Goal: Register for event/course

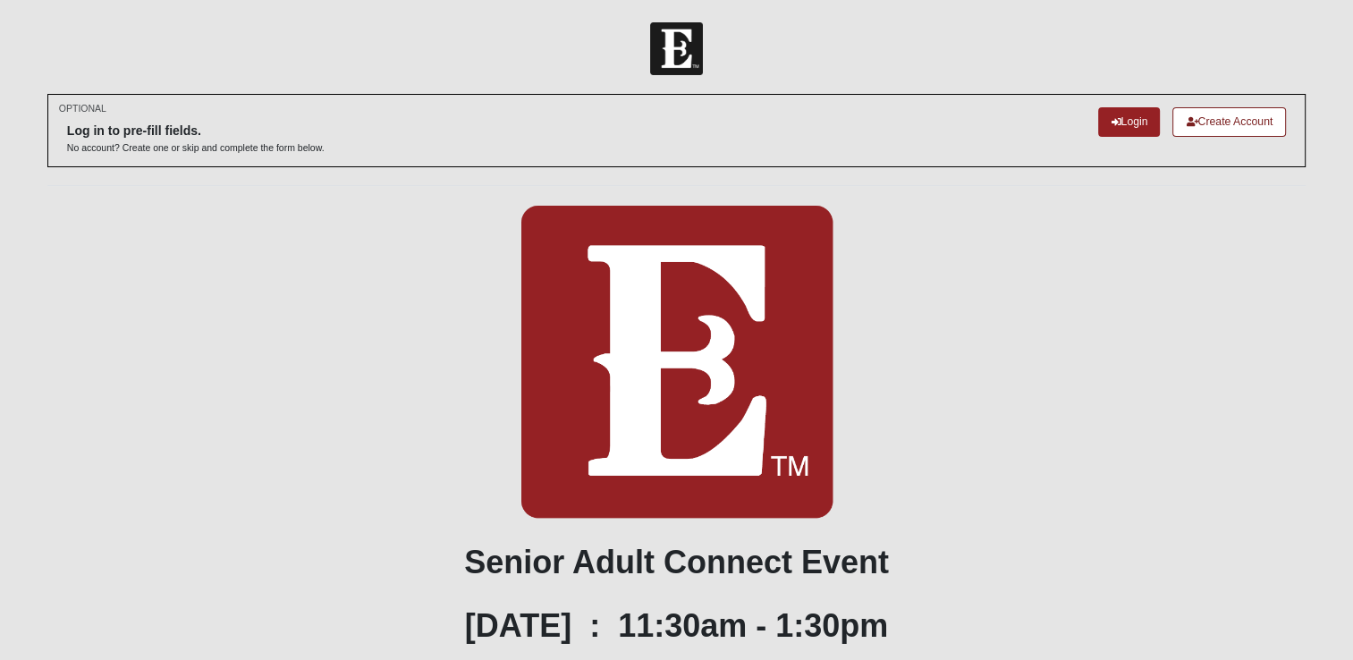
scroll to position [364, 0]
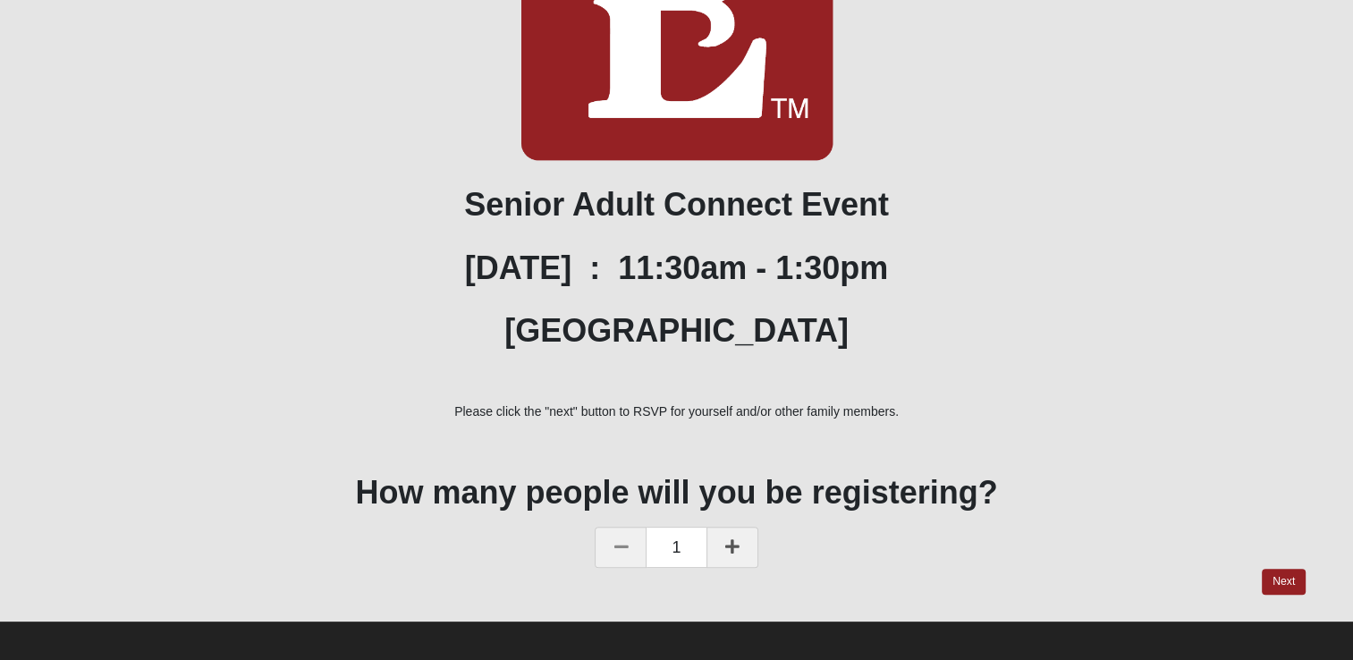
scroll to position [364, 0]
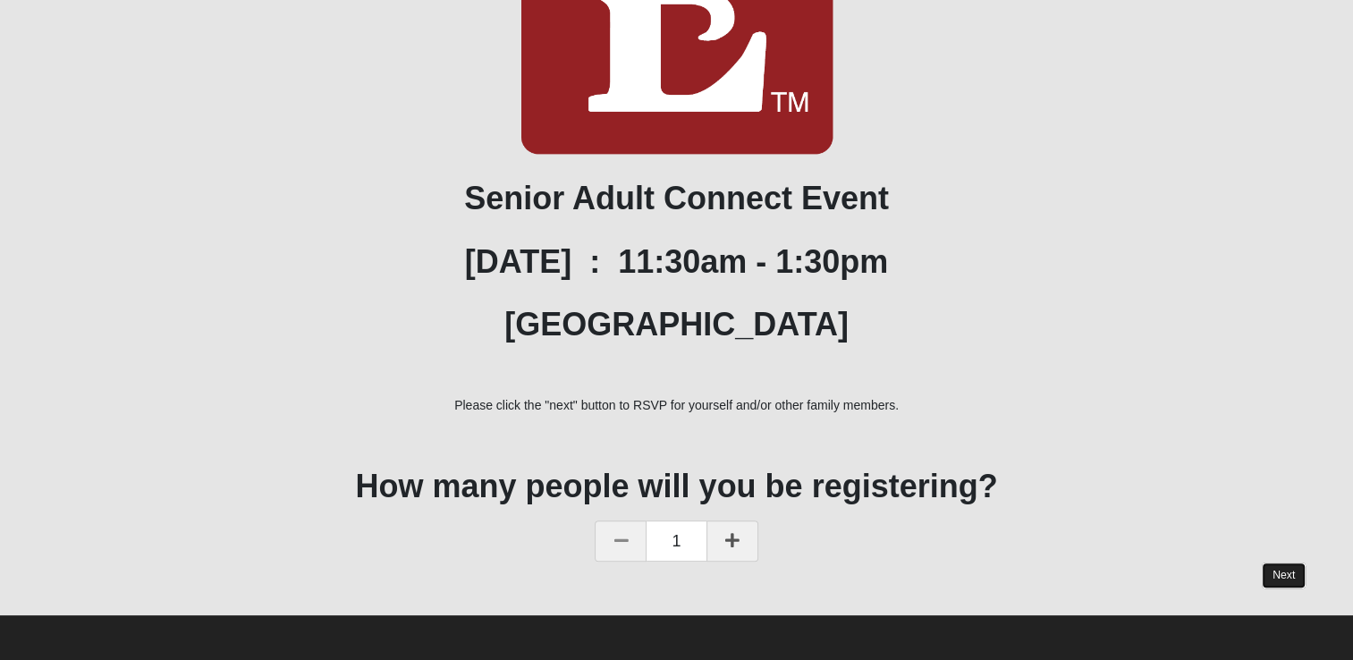
click at [1278, 579] on link "Next" at bounding box center [1284, 575] width 44 height 26
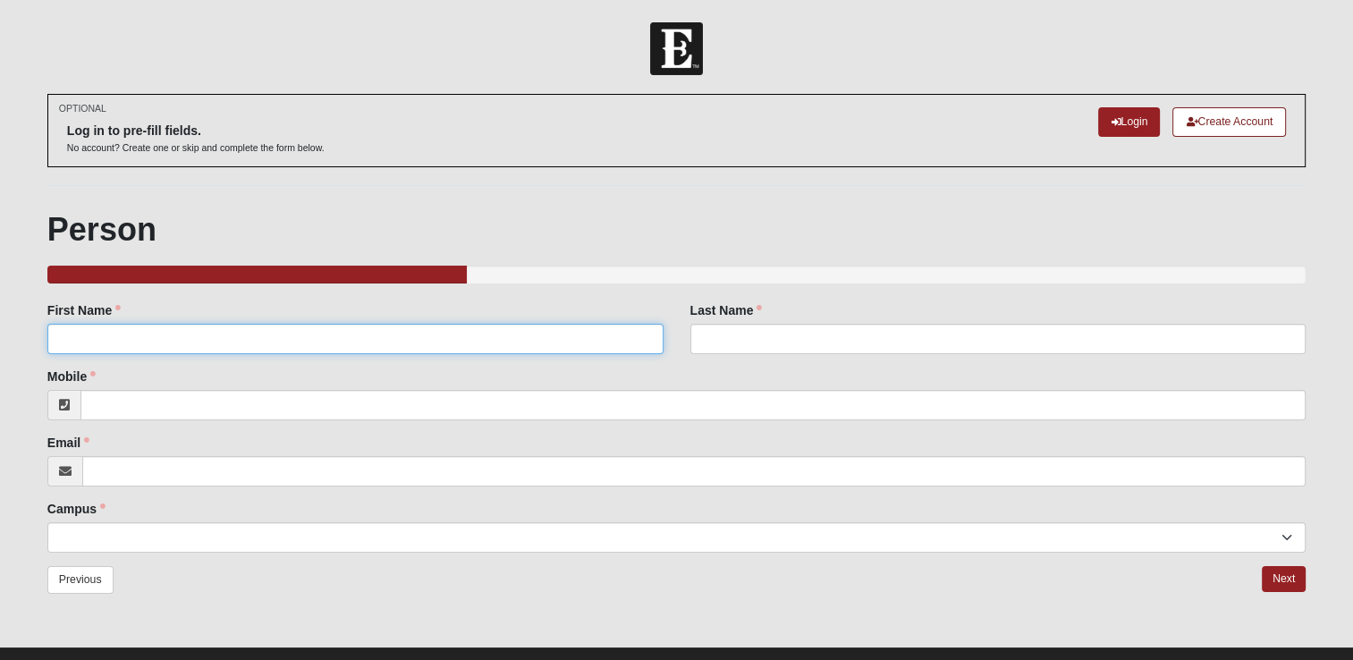
click at [81, 342] on input "First Name" at bounding box center [355, 339] width 616 height 30
type input "[PERSON_NAME]"
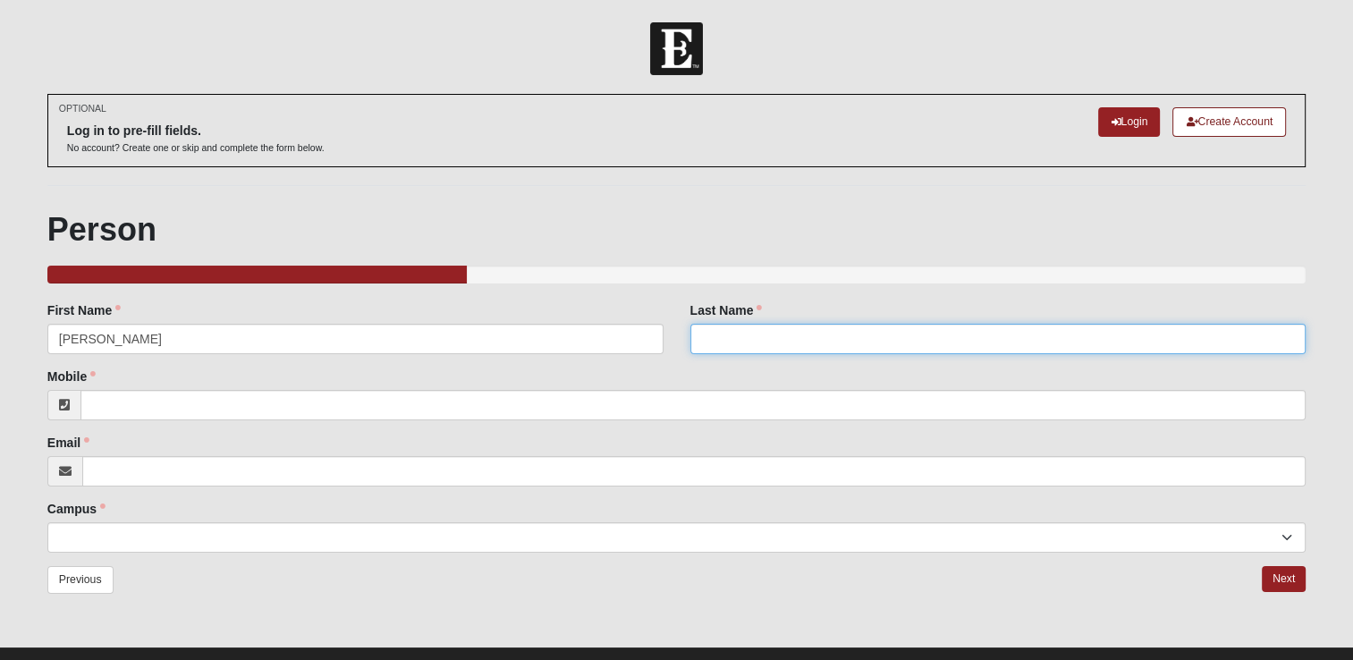
type input "[PERSON_NAME]"
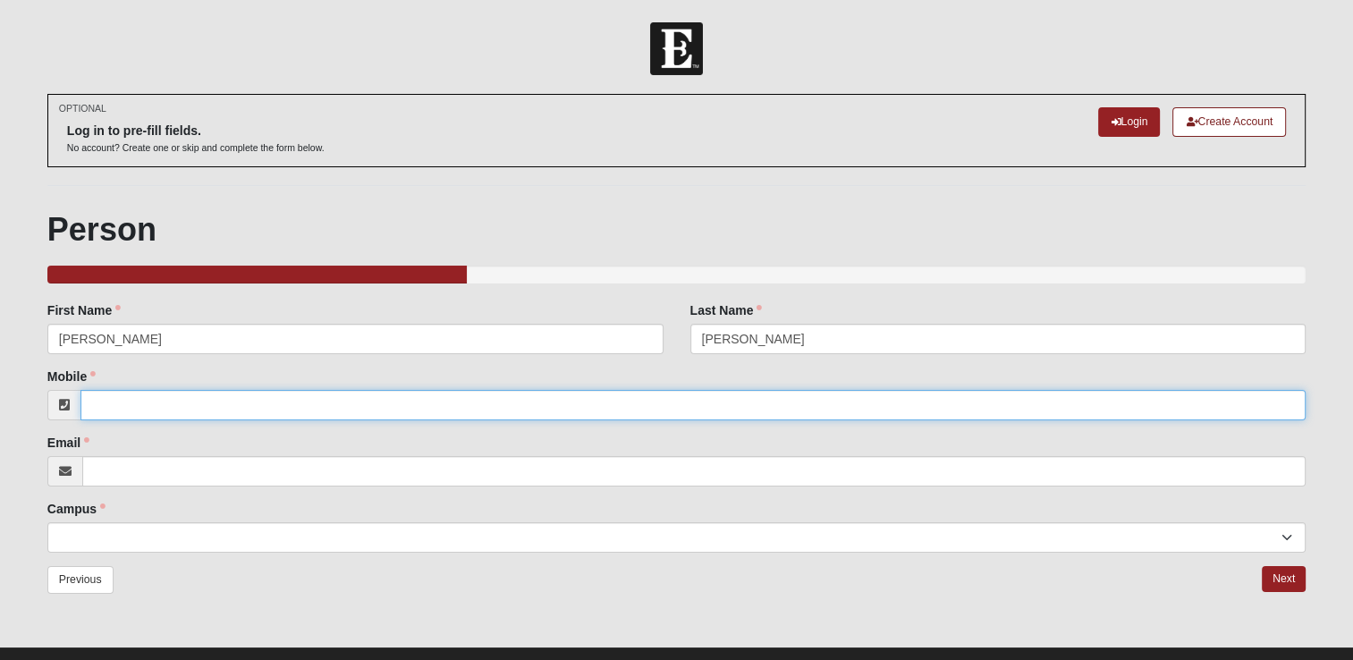
type input "9046668046"
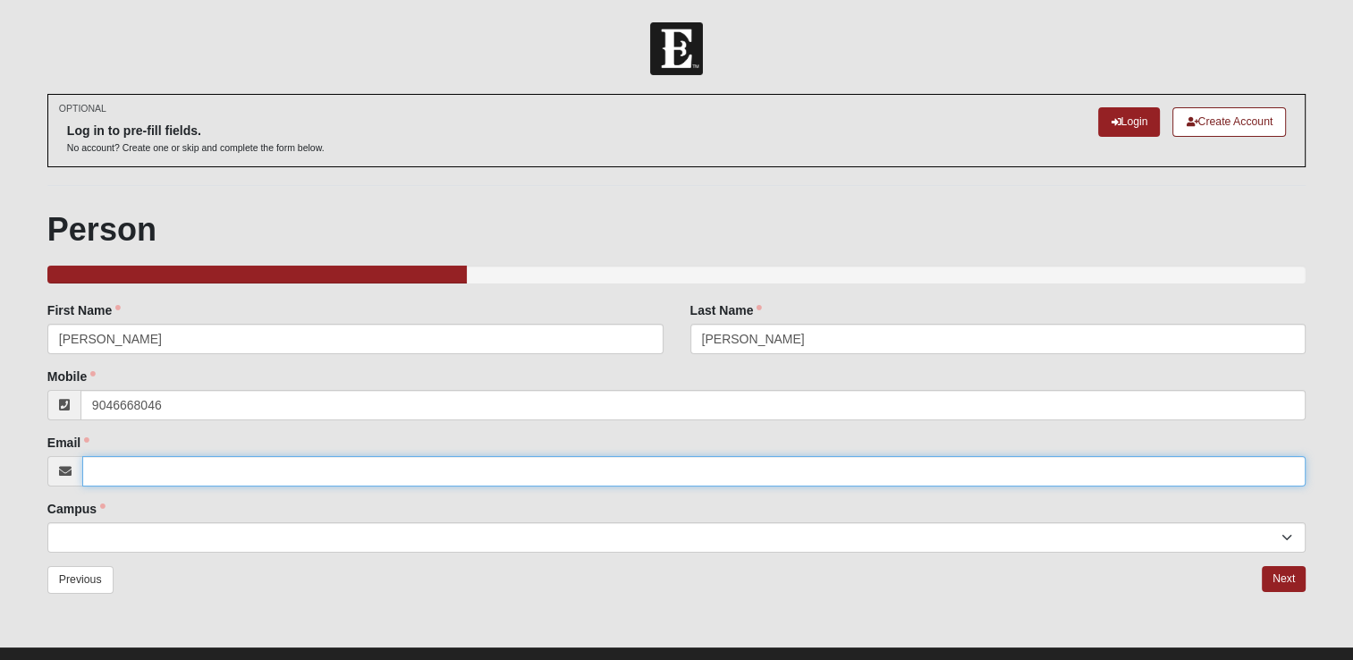
type input "[EMAIL_ADDRESS][DOMAIN_NAME]"
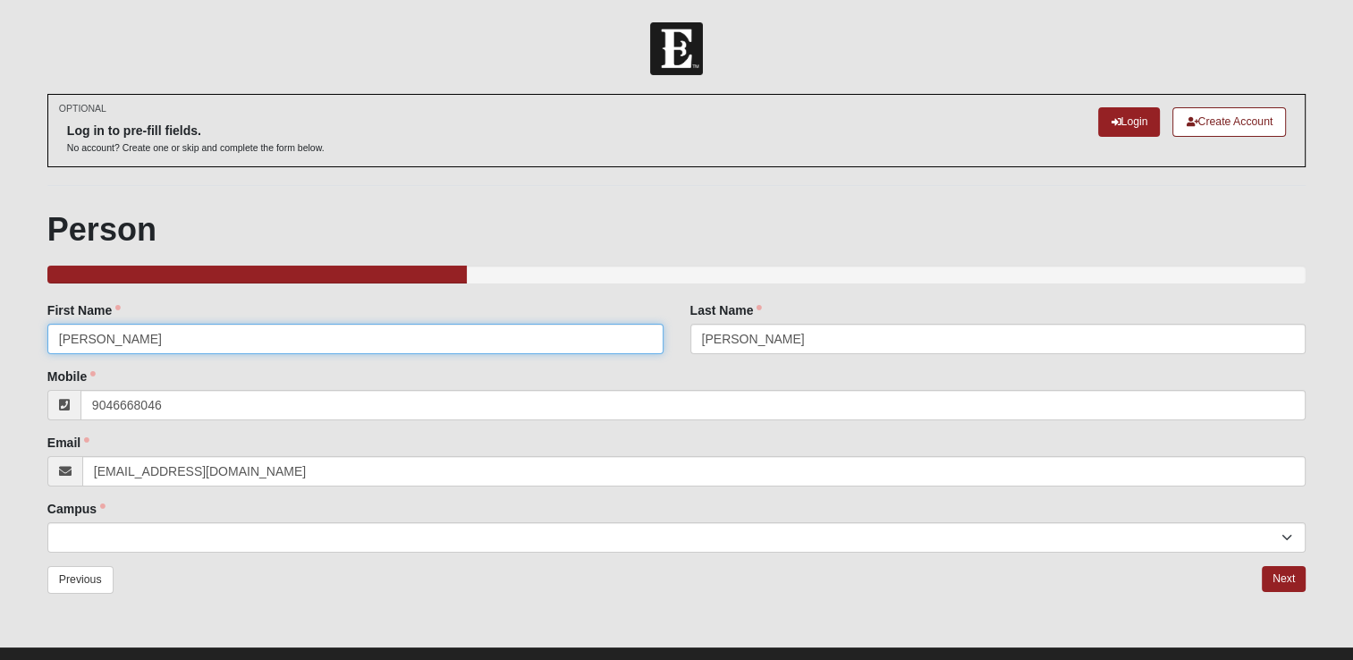
type input "[PHONE_NUMBER]"
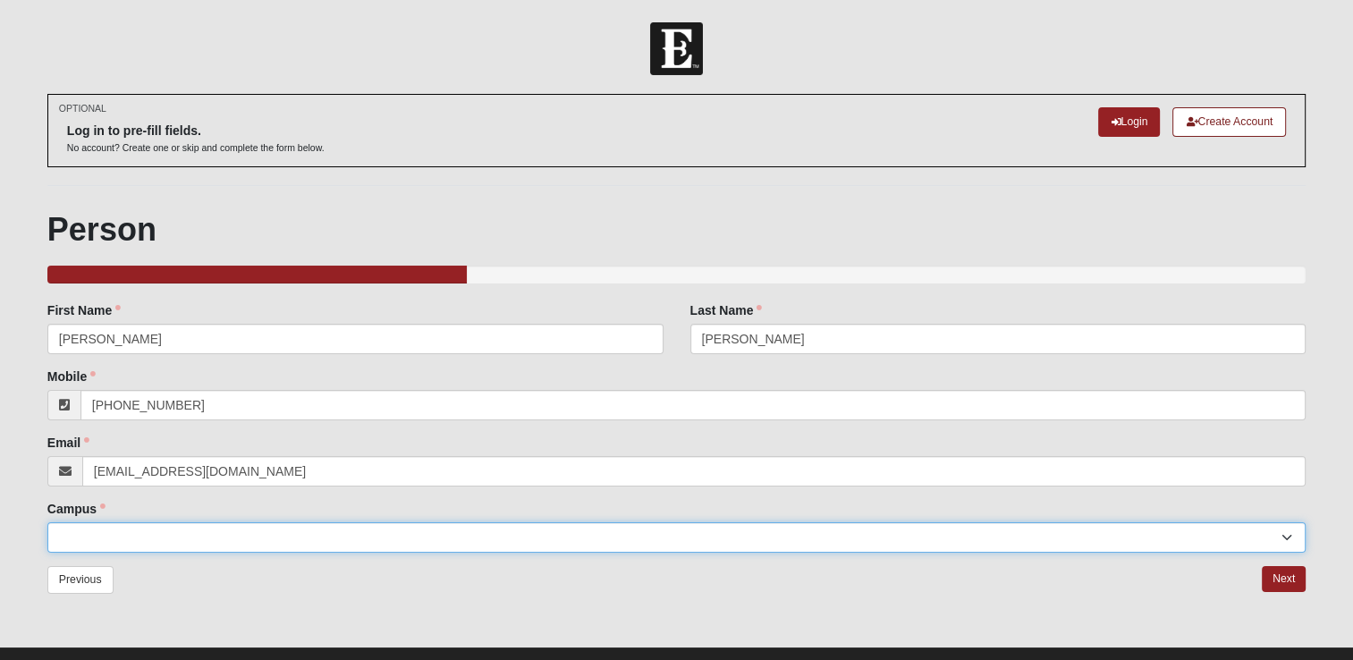
click at [1286, 539] on select "[GEOGRAPHIC_DATA] [GEOGRAPHIC_DATA] (Coming Soon) Eleven22 Online [PERSON_NAME]…" at bounding box center [676, 537] width 1258 height 30
select select "3"
click at [47, 522] on select "[GEOGRAPHIC_DATA] [GEOGRAPHIC_DATA] (Coming Soon) Eleven22 Online [PERSON_NAME]…" at bounding box center [676, 537] width 1258 height 30
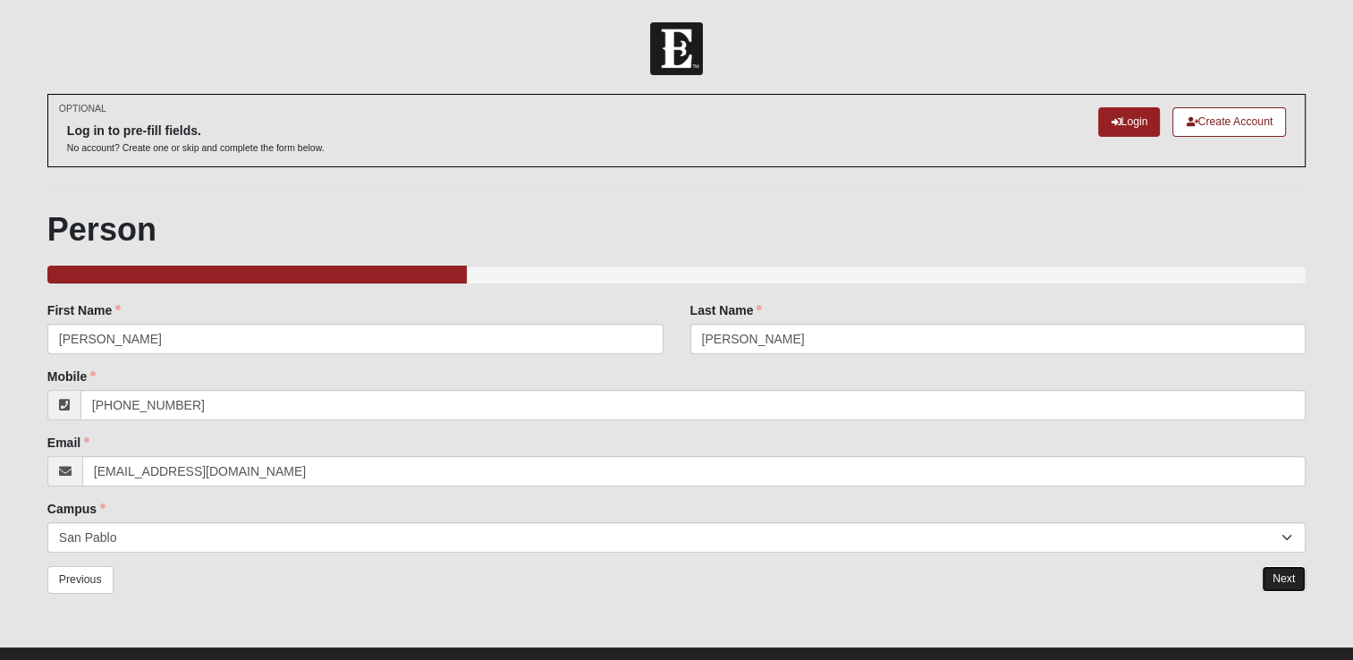
click at [1286, 570] on link "Next" at bounding box center [1284, 579] width 44 height 26
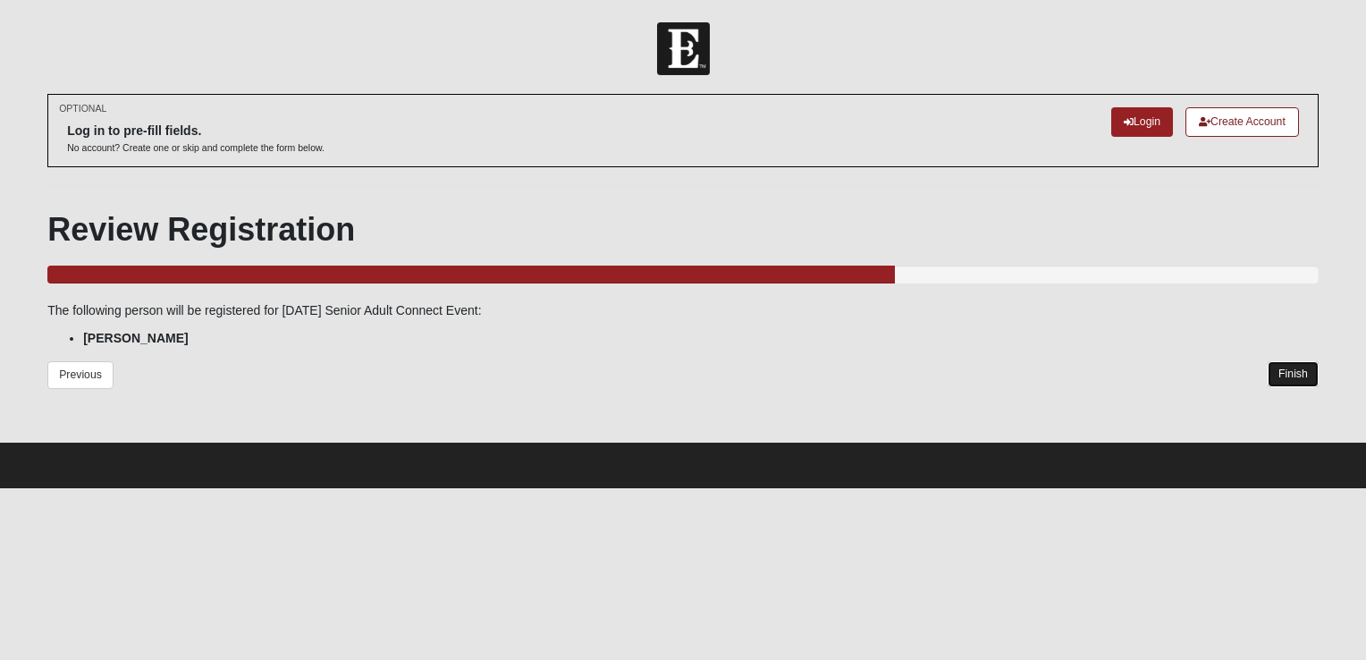
click at [1295, 367] on link "Finish" at bounding box center [1293, 374] width 51 height 26
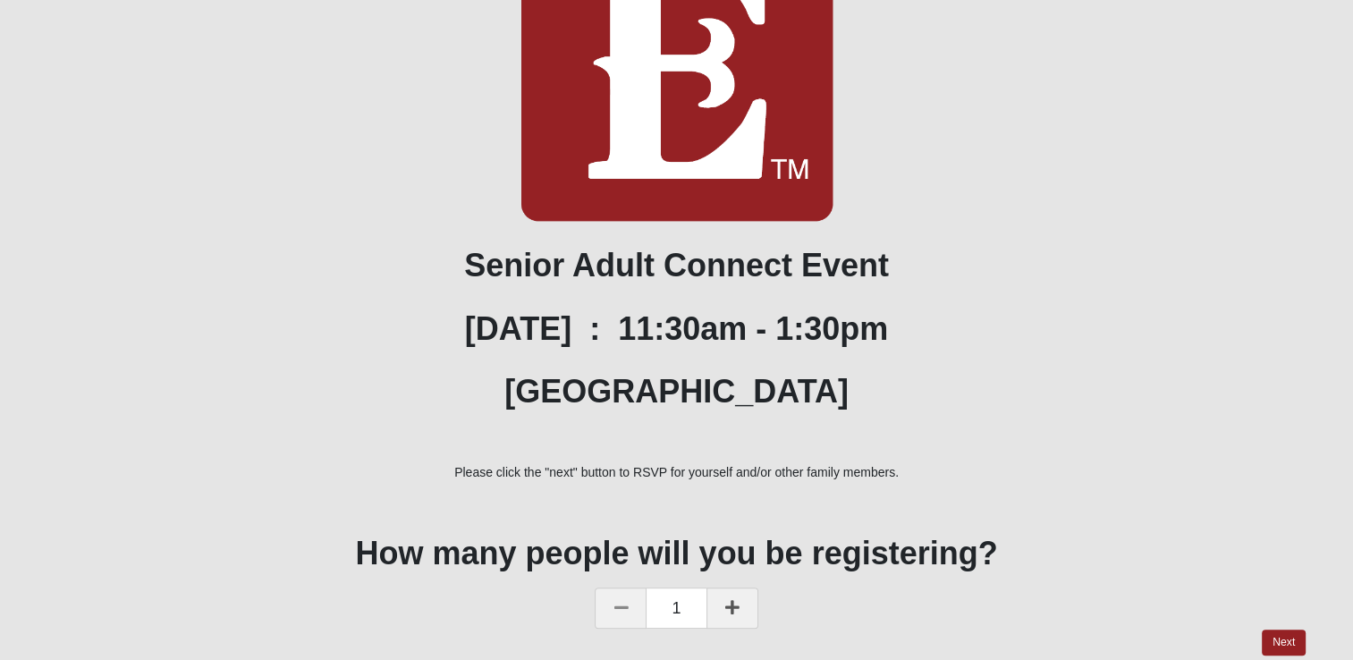
scroll to position [333, 0]
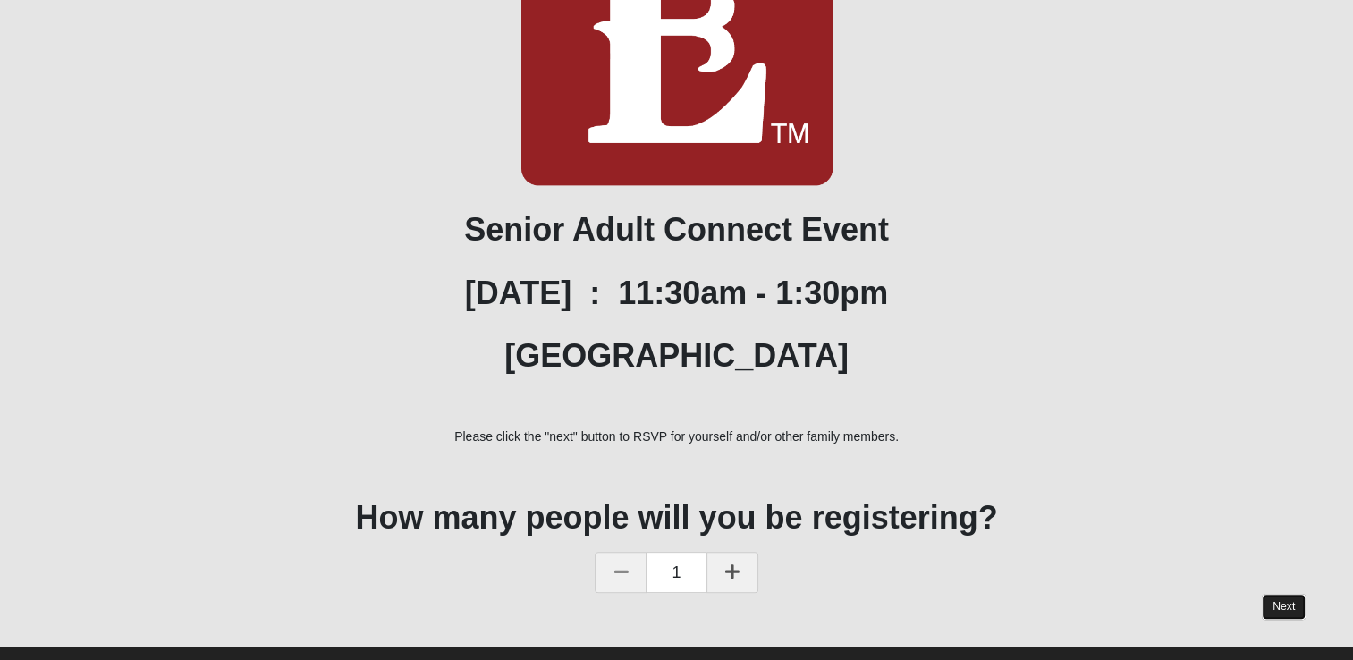
click at [1285, 599] on link "Next" at bounding box center [1284, 607] width 44 height 26
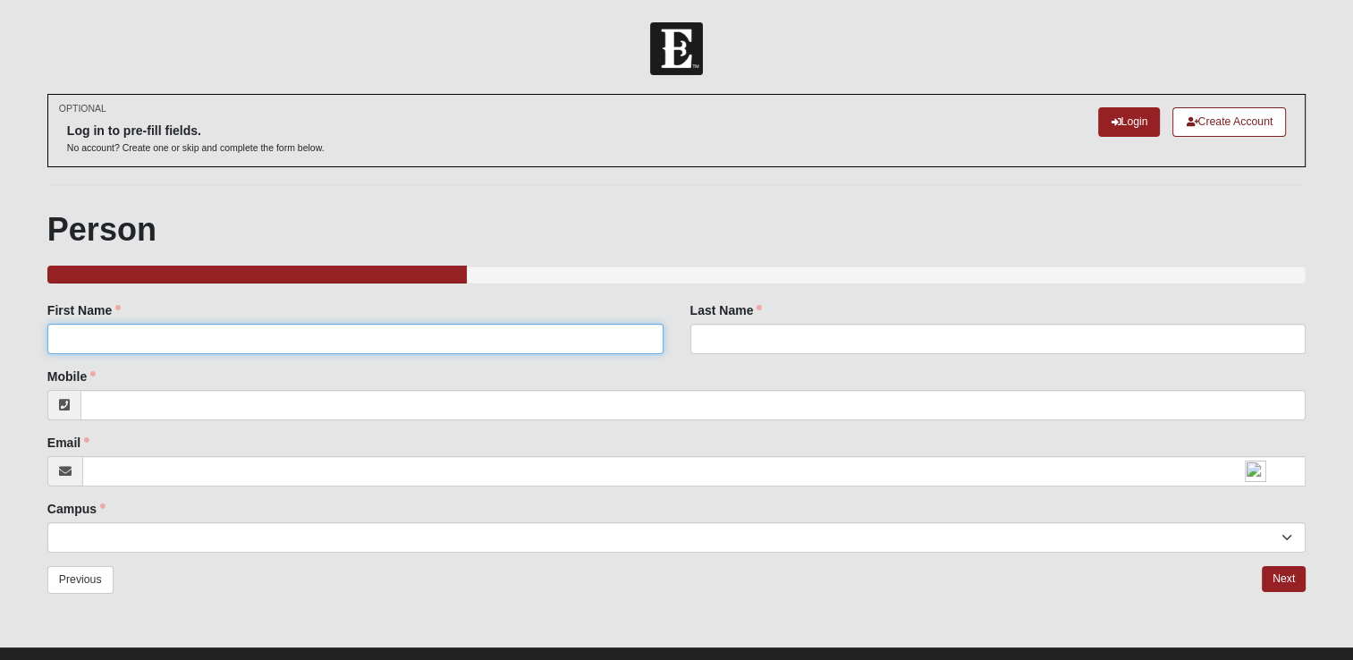
click at [75, 334] on input "First Name" at bounding box center [355, 339] width 616 height 30
type input "[PERSON_NAME]"
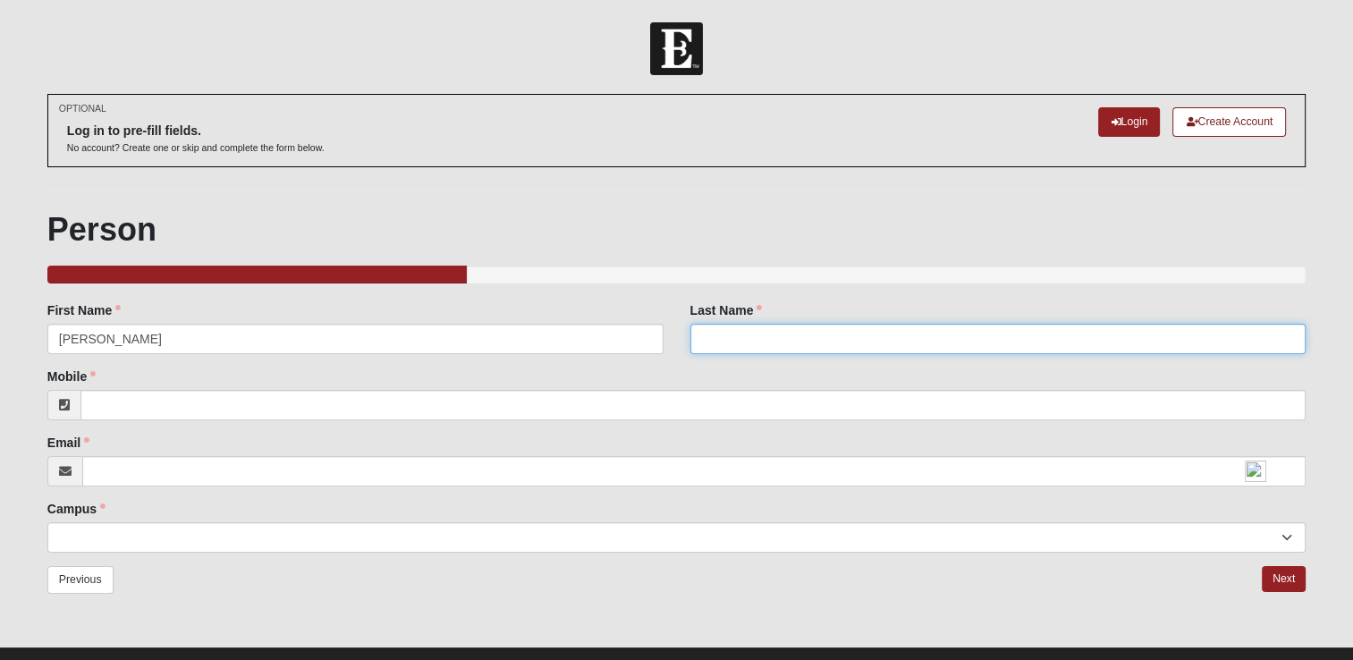
type input "[PERSON_NAME]"
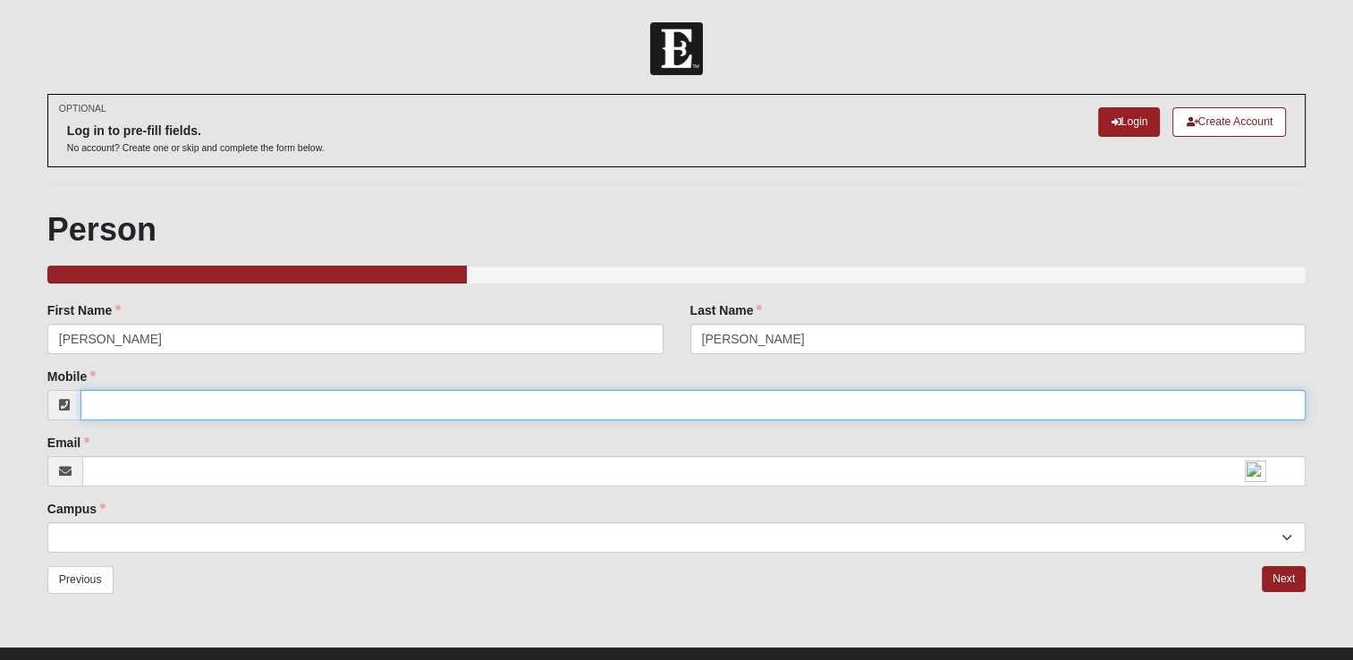
type input "[PHONE_NUMBER]"
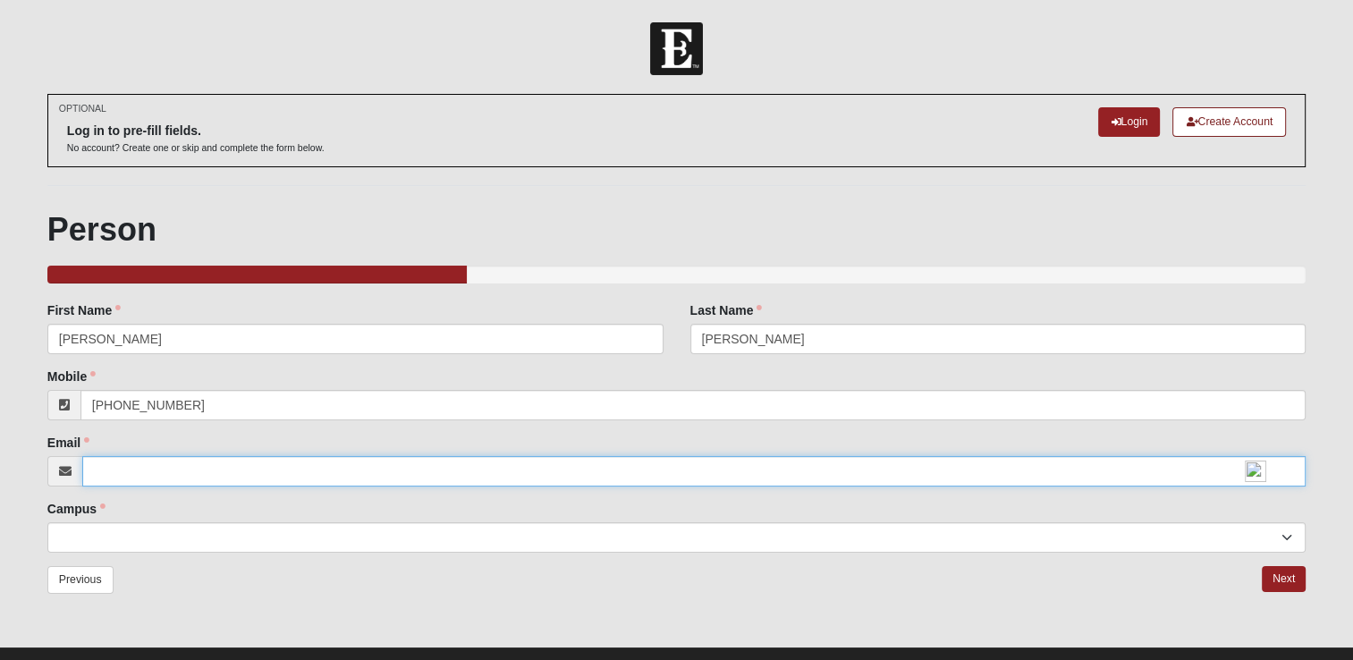
type input "[EMAIL_ADDRESS][DOMAIN_NAME]"
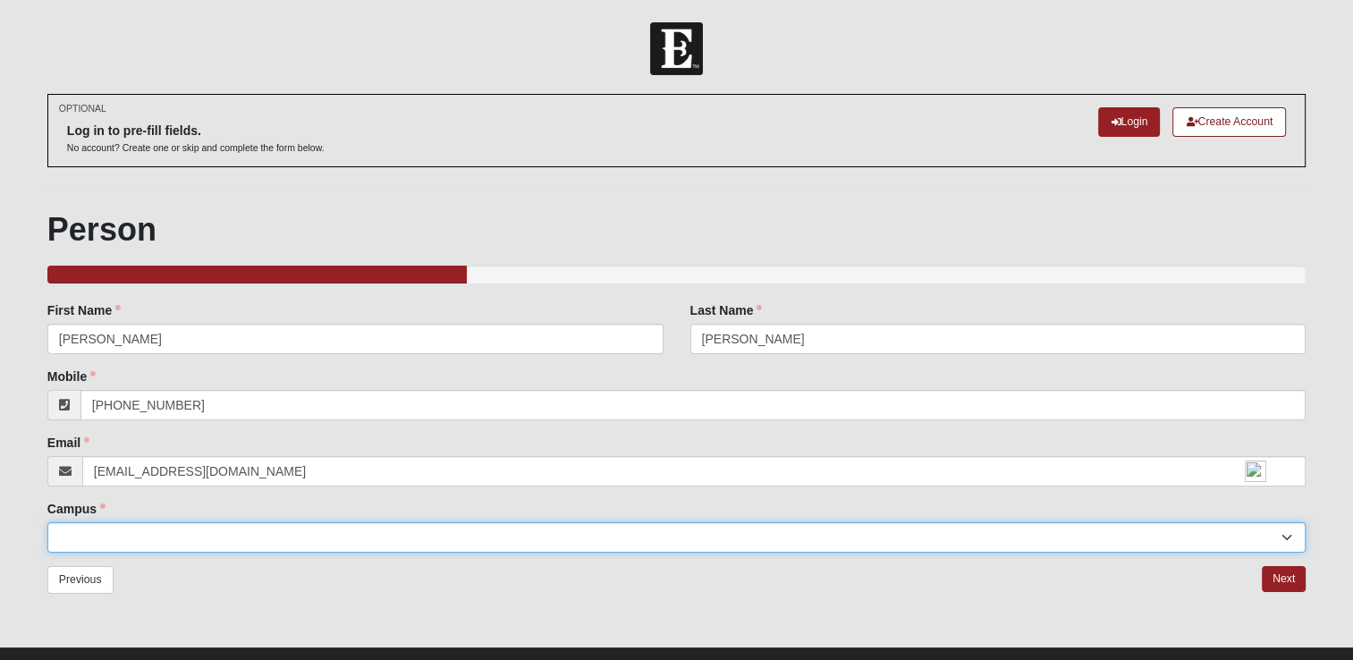
click at [1280, 536] on select "[GEOGRAPHIC_DATA] [GEOGRAPHIC_DATA] (Coming Soon) Eleven22 Online [PERSON_NAME]…" at bounding box center [676, 537] width 1258 height 30
select select "3"
click at [47, 522] on select "[GEOGRAPHIC_DATA] [GEOGRAPHIC_DATA] (Coming Soon) Eleven22 Online [PERSON_NAME]…" at bounding box center [676, 537] width 1258 height 30
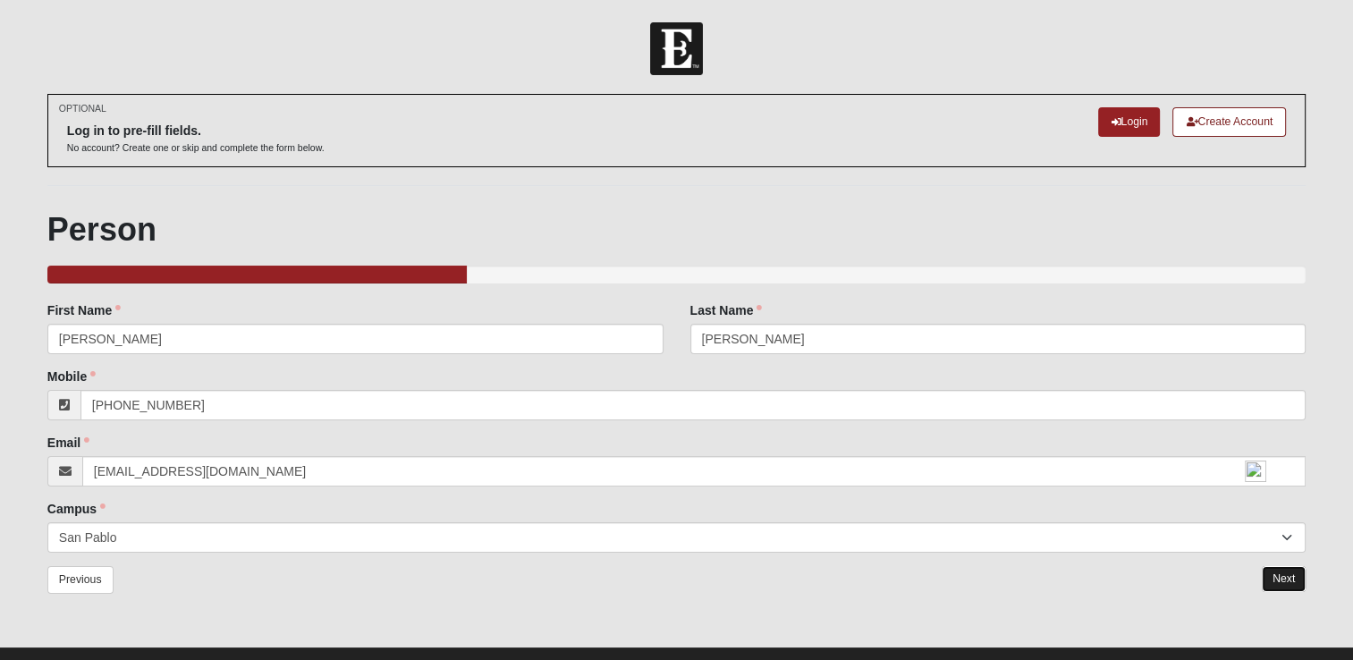
click at [1284, 577] on link "Next" at bounding box center [1284, 579] width 44 height 26
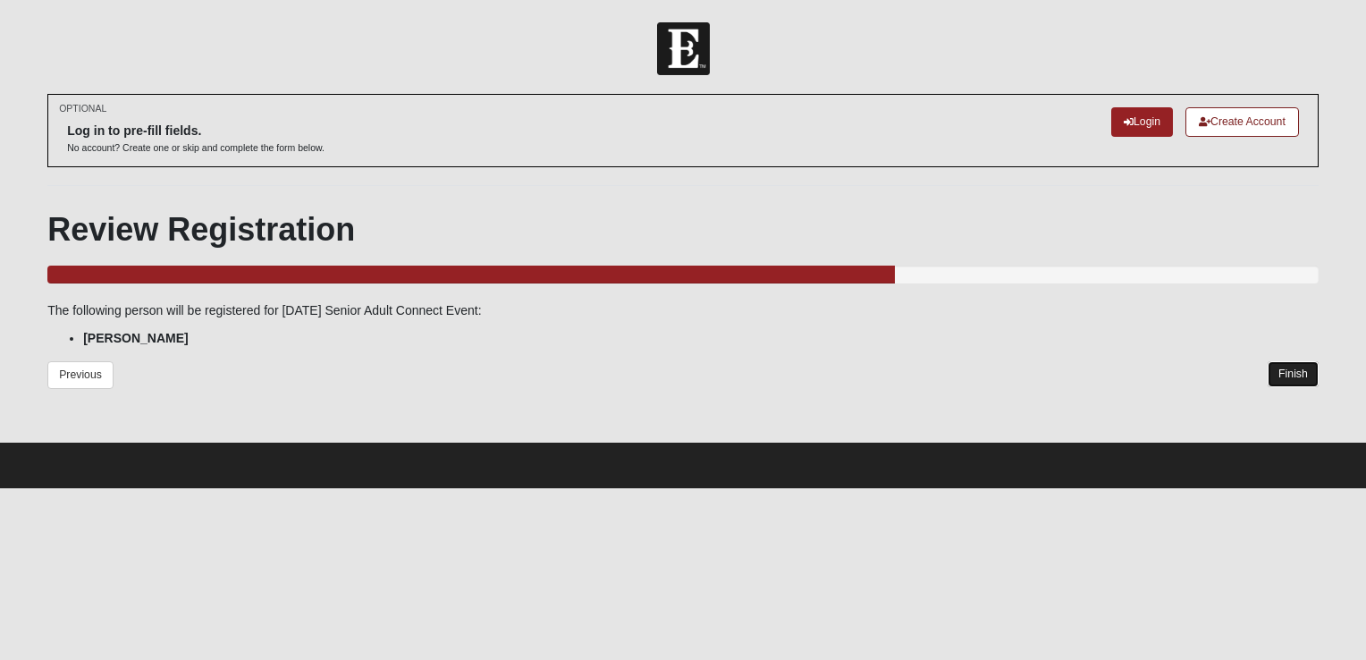
click at [1291, 365] on link "Finish" at bounding box center [1293, 374] width 51 height 26
